Goal: Task Accomplishment & Management: Manage account settings

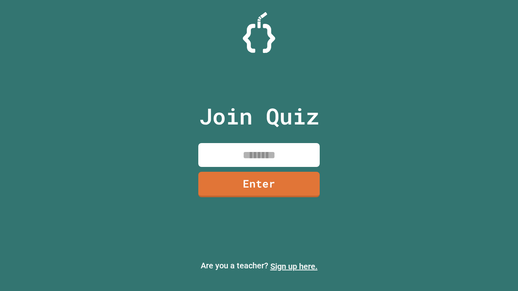
click at [294, 267] on link "Sign up here." at bounding box center [293, 267] width 47 height 10
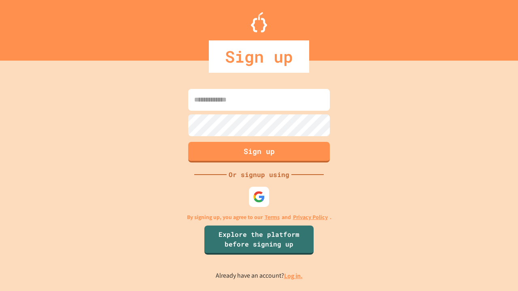
click at [294, 276] on link "Log in." at bounding box center [293, 276] width 19 height 9
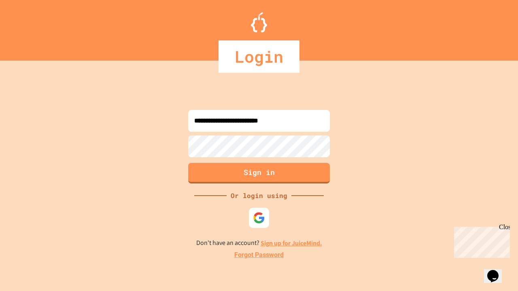
type input "**********"
